Goal: Ask a question

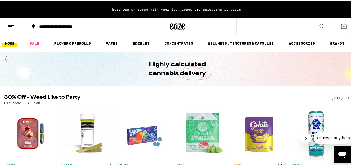
click at [72, 25] on div "**********" at bounding box center [73, 26] width 73 height 4
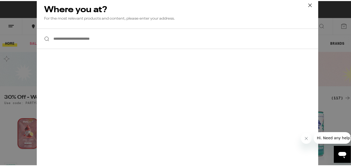
click at [85, 38] on input "**********" at bounding box center [178, 38] width 282 height 20
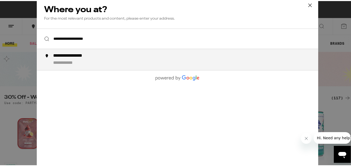
click at [69, 55] on div "**********" at bounding box center [77, 55] width 49 height 6
type input "**********"
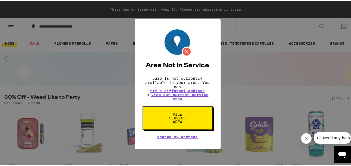
click at [170, 111] on button "View Service Area" at bounding box center [178, 116] width 70 height 23
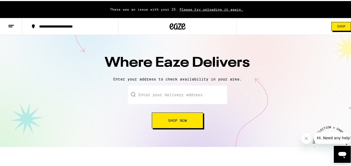
click at [175, 123] on button "Shop Now" at bounding box center [177, 119] width 51 height 16
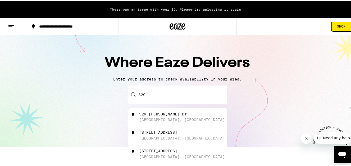
click at [163, 152] on div "[STREET_ADDRESS]" at bounding box center [158, 150] width 38 height 4
type input "[STREET_ADDRESS]"
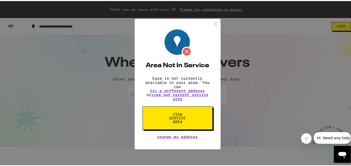
click at [233, 92] on div "Area Not In Service Eaze is not currently available in your area. You can try a…" at bounding box center [177, 83] width 355 height 166
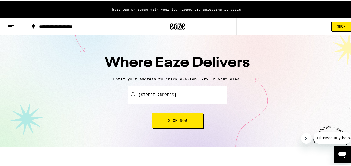
click at [342, 150] on icon "Open messaging window" at bounding box center [343, 154] width 10 height 10
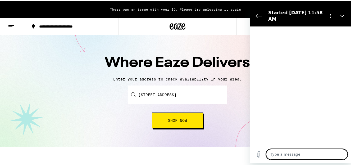
type textarea "x"
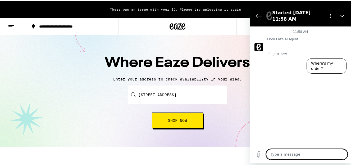
type textarea "d"
type textarea "x"
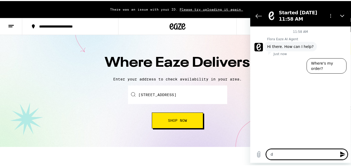
type textarea "do"
type textarea "x"
type textarea "do"
type textarea "x"
type textarea "do y"
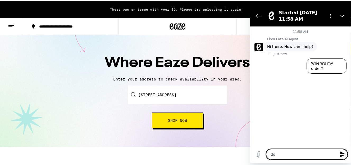
type textarea "x"
type textarea "do yo"
type textarea "x"
type textarea "do you"
type textarea "x"
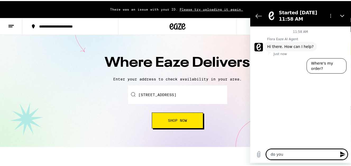
type textarea "do you"
type textarea "x"
type textarea "do you m"
type textarea "x"
type textarea "do you ma"
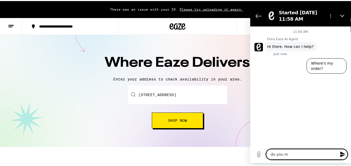
type textarea "x"
type textarea "do you mai"
type textarea "x"
type textarea "do you mail"
type textarea "x"
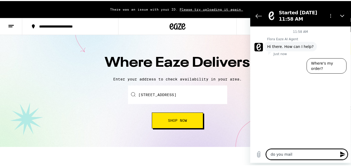
type textarea "do you mail"
type textarea "x"
type textarea "do you mail t"
type textarea "x"
type textarea "do you mail to"
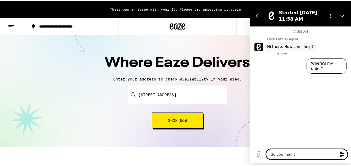
type textarea "x"
type textarea "do you mail to"
type textarea "x"
type textarea "do you mail to S"
type textarea "x"
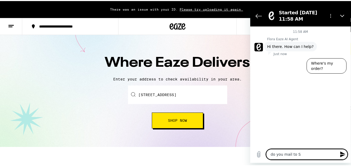
type textarea "do you mail to So"
type textarea "x"
type textarea "do you mail to Sou"
type textarea "x"
type textarea "do you mail to Sout"
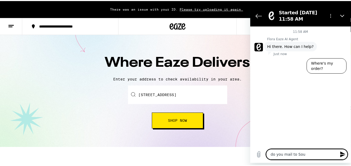
type textarea "x"
type textarea "do you mail to South"
type textarea "x"
type textarea "do you mail to South"
type textarea "x"
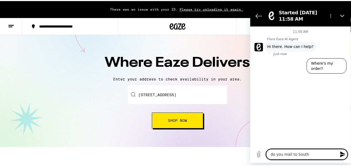
type textarea "do you mail to [GEOGRAPHIC_DATA]"
type textarea "x"
type textarea "do you mail to [GEOGRAPHIC_DATA]"
type textarea "x"
type textarea "do you mail to South Car"
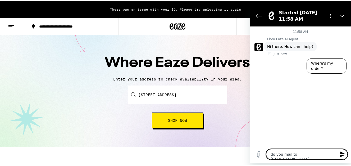
type textarea "x"
type textarea "do you mail to [GEOGRAPHIC_DATA]"
type textarea "x"
type textarea "do you mail to [GEOGRAPHIC_DATA][PERSON_NAME]"
type textarea "x"
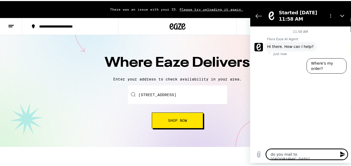
type textarea "do you mail to [GEOGRAPHIC_DATA]"
type textarea "x"
type textarea "do you mail to [GEOGRAPHIC_DATA]"
type textarea "x"
type textarea "do you mail to [US_STATE]"
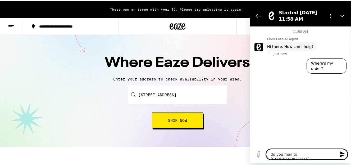
type textarea "x"
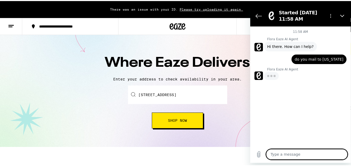
type textarea "x"
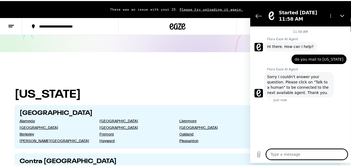
scroll to position [95, 0]
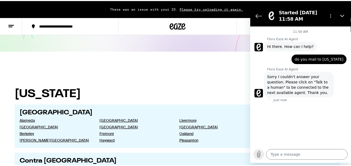
click at [257, 155] on icon "Upload file" at bounding box center [258, 154] width 3 height 6
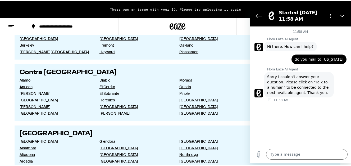
scroll to position [152, 0]
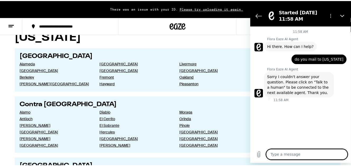
click at [309, 150] on textarea at bounding box center [307, 154] width 82 height 11
type textarea "T"
type textarea "x"
type textarea "Ta"
type textarea "x"
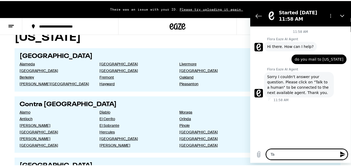
type textarea "Tal"
type textarea "x"
type textarea "Talk"
type textarea "x"
type textarea "Talk"
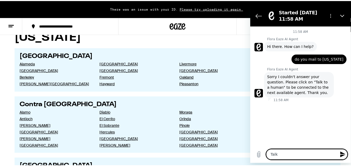
type textarea "x"
type textarea "Talk t"
type textarea "x"
type textarea "Talk to"
type textarea "x"
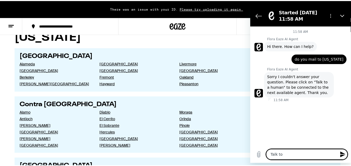
type textarea "Talk to"
type textarea "x"
type textarea "Talk to H"
type textarea "x"
type textarea "Talk to [PERSON_NAME]"
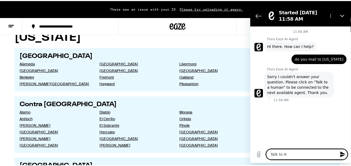
type textarea "x"
type textarea "Talk to Hum"
type textarea "x"
type textarea "Talk to Huma"
type textarea "x"
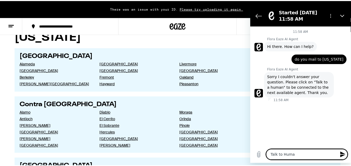
type textarea "Talk to Human"
type textarea "x"
type textarea "Talk to Human"
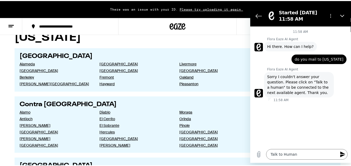
click at [341, 152] on icon "Send message" at bounding box center [342, 154] width 5 height 6
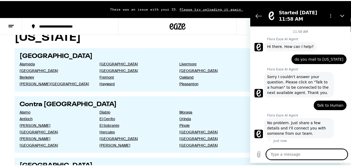
type textarea "x"
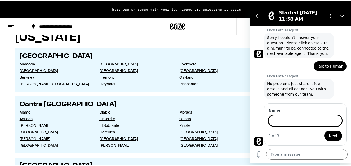
scroll to position [39, 0]
type input "[PERSON_NAME]"
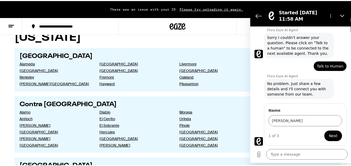
click at [326, 135] on button "Next" at bounding box center [333, 135] width 18 height 11
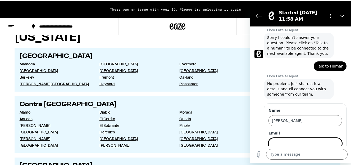
scroll to position [62, 0]
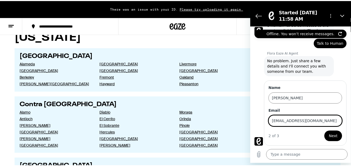
type input "[EMAIL_ADDRESS][DOMAIN_NAME]"
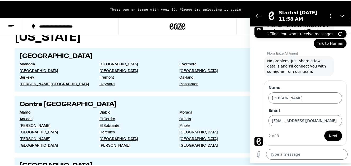
click at [331, 137] on span "Next" at bounding box center [333, 135] width 9 height 6
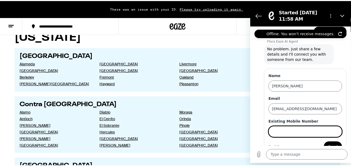
scroll to position [85, 0]
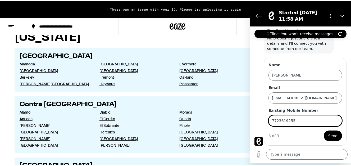
type input "7723619255"
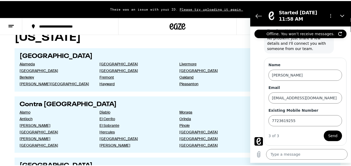
click at [331, 137] on span "Send" at bounding box center [332, 135] width 9 height 6
type textarea "x"
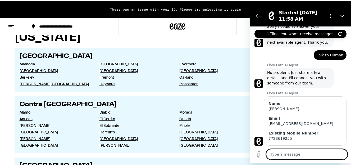
type textarea "d"
type textarea "x"
type textarea "do"
type textarea "x"
type textarea "do"
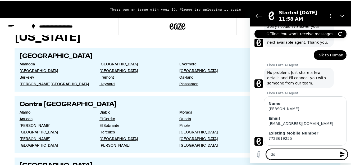
type textarea "x"
type textarea "do y"
type textarea "x"
type textarea "do yo"
type textarea "x"
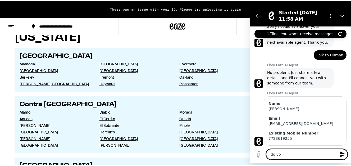
type textarea "do you"
type textarea "x"
type textarea "do you"
type textarea "x"
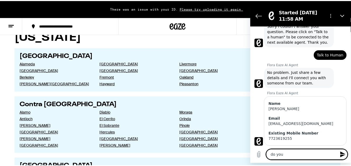
type textarea "do you s"
type textarea "x"
type textarea "do you sh"
type textarea "x"
type textarea "do you shi"
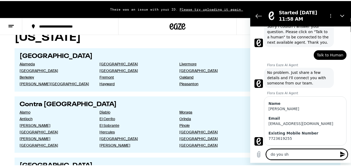
type textarea "x"
type textarea "do you ship"
type textarea "x"
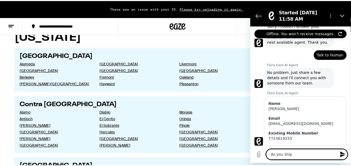
type textarea "do you ship"
type textarea "x"
type textarea "do you ship t"
type textarea "x"
type textarea "do you ship to"
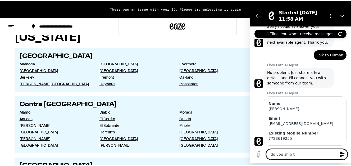
type textarea "x"
type textarea "do you ship to"
type textarea "x"
type textarea "do you ship to s"
type textarea "x"
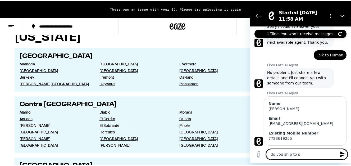
type textarea "do you ship to so"
type textarea "x"
type textarea "do you ship to sou"
type textarea "x"
type textarea "do you ship to sout"
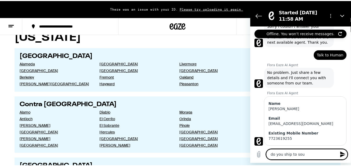
type textarea "x"
type textarea "do you ship to south"
type textarea "x"
type textarea "do you ship to south"
type textarea "x"
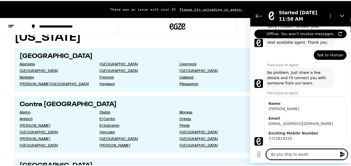
type textarea "do you ship to [GEOGRAPHIC_DATA]"
type textarea "x"
type textarea "do you ship to [GEOGRAPHIC_DATA]"
type textarea "x"
type textarea "do you ship to south car"
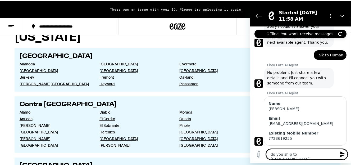
type textarea "x"
type textarea "do you ship to [GEOGRAPHIC_DATA]"
type textarea "x"
type textarea "do you ship to [GEOGRAPHIC_DATA][PERSON_NAME]"
type textarea "x"
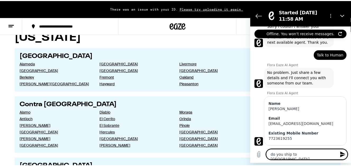
type textarea "do you ship to south caroli"
type textarea "x"
type textarea "do you ship to south carolin"
type textarea "x"
type textarea "do you ship to [US_STATE]"
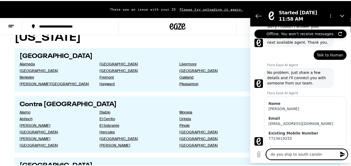
type textarea "x"
type textarea "do you ship to [US_STATE]"
type textarea "x"
type textarea "do you ship to [US_STATE] ?"
type textarea "x"
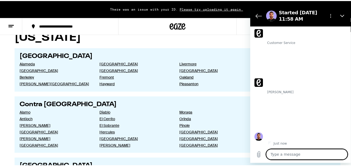
scroll to position [191, 0]
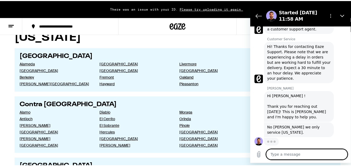
type textarea "x"
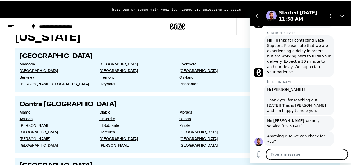
scroll to position [201, 0]
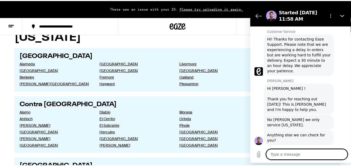
type textarea "o"
type textarea "x"
type textarea "ok"
type textarea "x"
type textarea "ok"
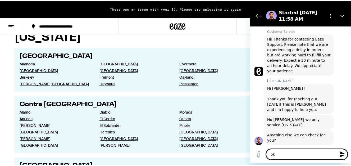
type textarea "x"
type textarea "ok t"
type textarea "x"
type textarea "ok ty"
type textarea "x"
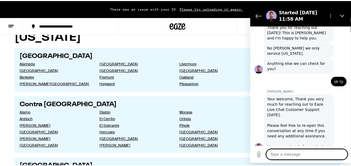
scroll to position [273, 0]
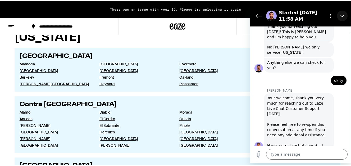
click at [342, 15] on icon "Close" at bounding box center [342, 15] width 4 height 4
type textarea "x"
